Goal: Information Seeking & Learning: Learn about a topic

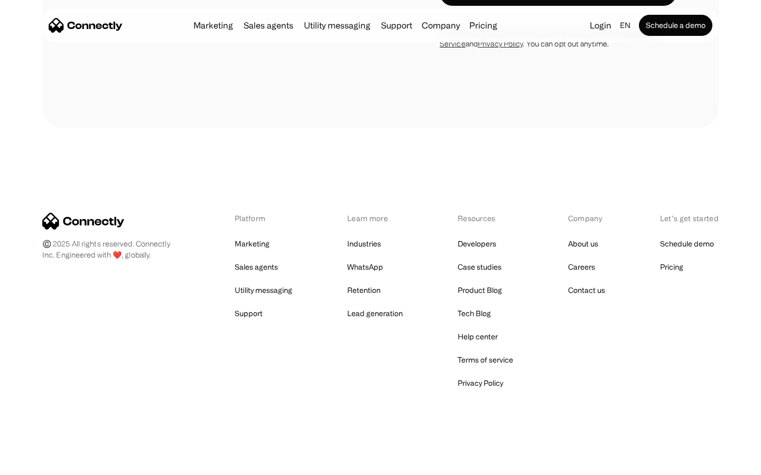
scroll to position [3555, 0]
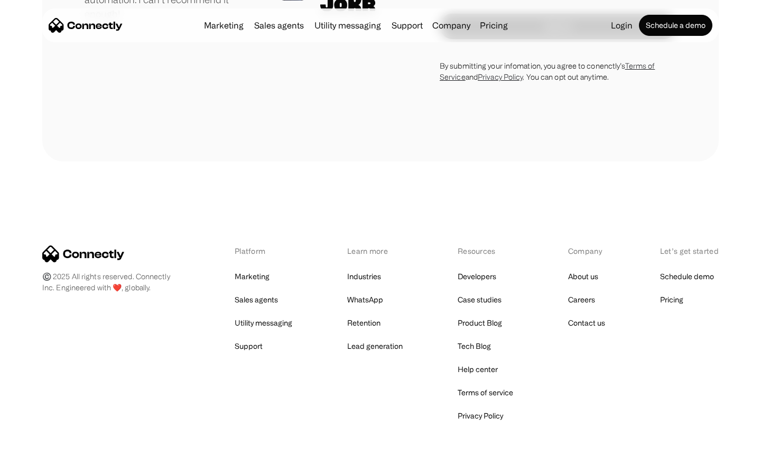
scroll to position [2940, 0]
